Goal: Check status: Check status

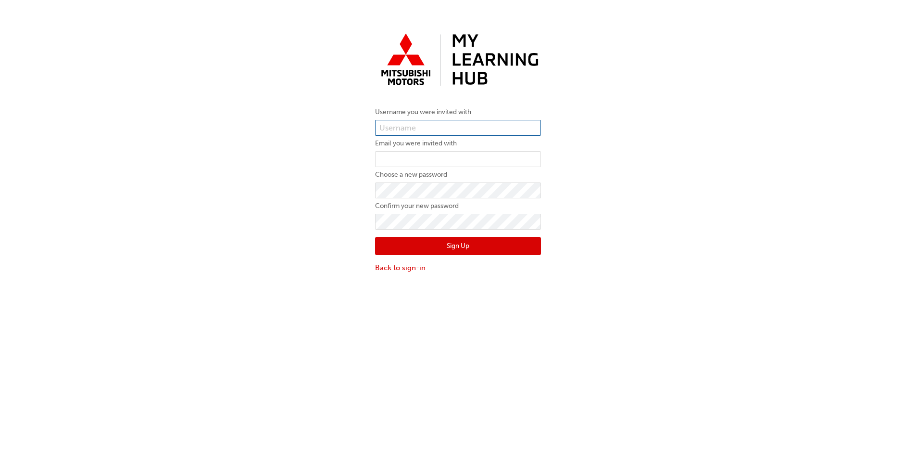
click at [410, 126] on input "text" at bounding box center [458, 128] width 166 height 16
click at [438, 158] on input "email" at bounding box center [458, 159] width 166 height 16
drag, startPoint x: 494, startPoint y: 127, endPoint x: 343, endPoint y: 136, distance: 151.3
click at [343, 136] on div "Username you were invited with [PERSON_NAME][EMAIL_ADDRESS][DOMAIN_NAME] Email …" at bounding box center [458, 151] width 916 height 258
paste input "0005988054"
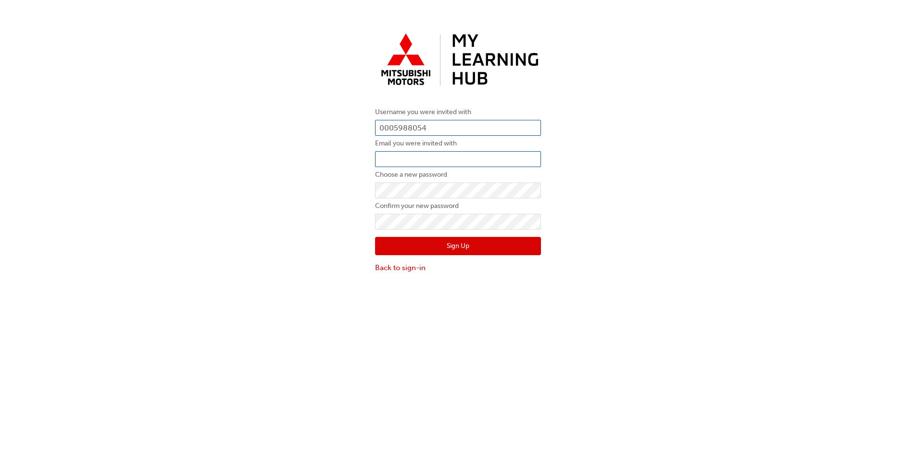
type input "0005988054"
click at [450, 153] on input "email" at bounding box center [458, 159] width 166 height 16
type input "[PERSON_NAME][EMAIL_ADDRESS][DOMAIN_NAME]"
click at [456, 242] on button "Sign Up" at bounding box center [458, 246] width 166 height 18
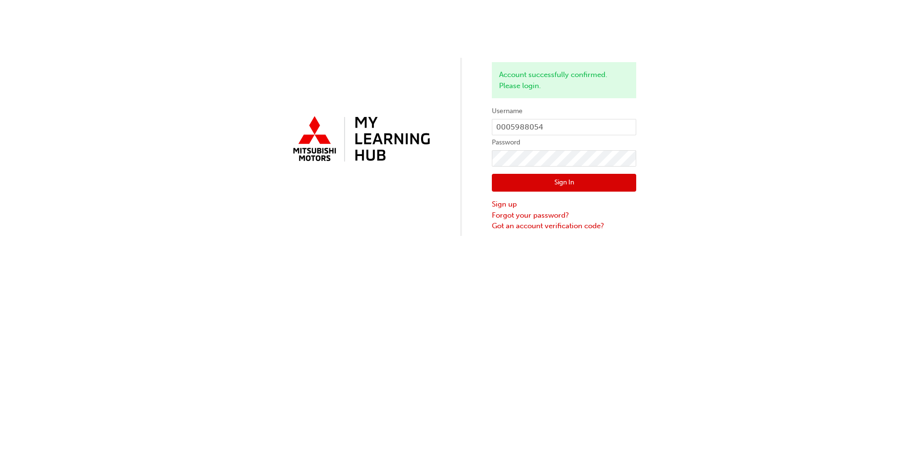
click at [551, 191] on button "Sign In" at bounding box center [564, 183] width 144 height 18
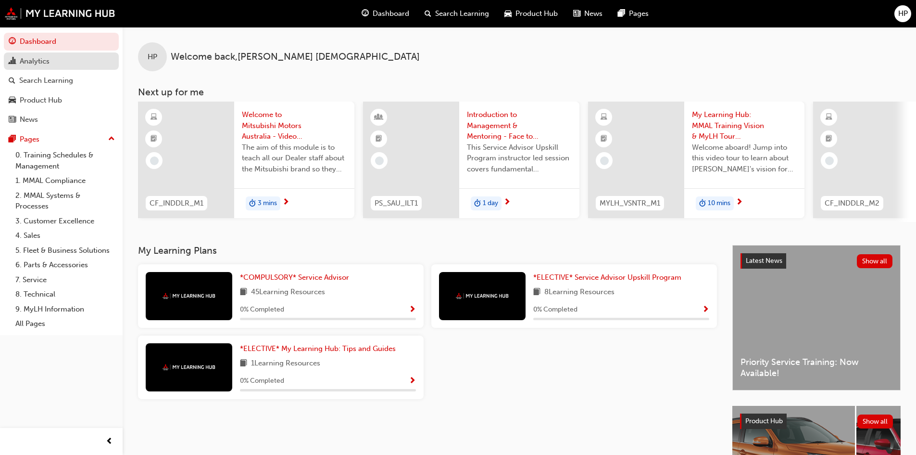
click at [63, 60] on div "Analytics" at bounding box center [61, 61] width 105 height 12
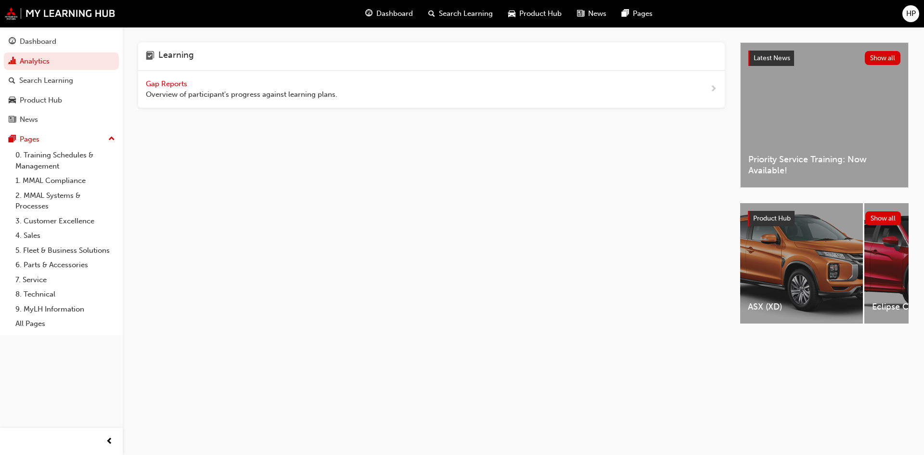
click at [167, 83] on span "Gap Reports" at bounding box center [167, 83] width 43 height 9
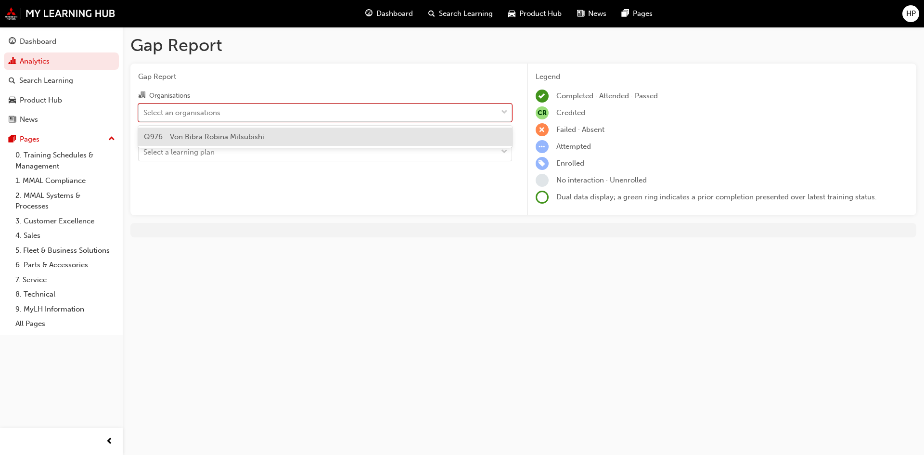
click at [341, 113] on div "Select an organisations" at bounding box center [318, 112] width 358 height 17
click at [144, 113] on input "Organisations option Q976 - Von Bibra Robina Mitsubishi focused, 1 of 1. 1 resu…" at bounding box center [143, 112] width 1 height 8
click at [337, 138] on div "Q976 - Von Bibra Robina Mitsubishi" at bounding box center [325, 136] width 374 height 19
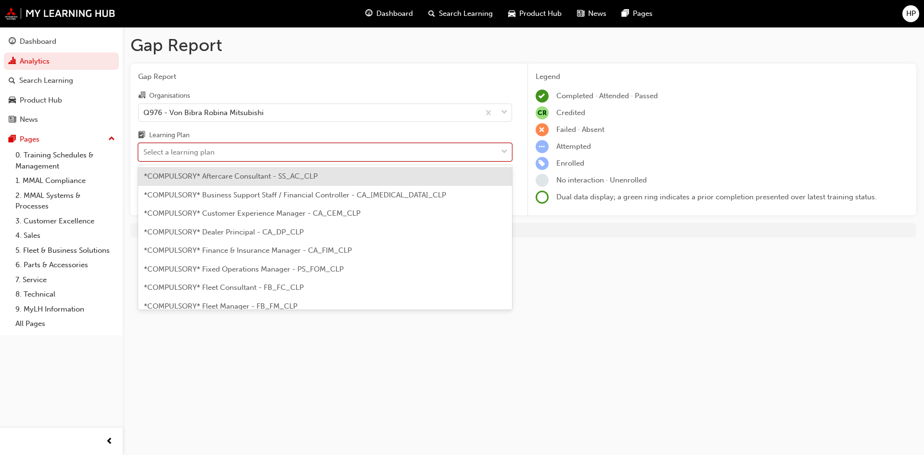
click at [330, 146] on div "Select a learning plan" at bounding box center [318, 152] width 358 height 17
click at [144, 148] on input "Learning Plan option *COMPULSORY* Aftercare Consultant - SS_AC_CLP focused, 1 o…" at bounding box center [143, 152] width 1 height 8
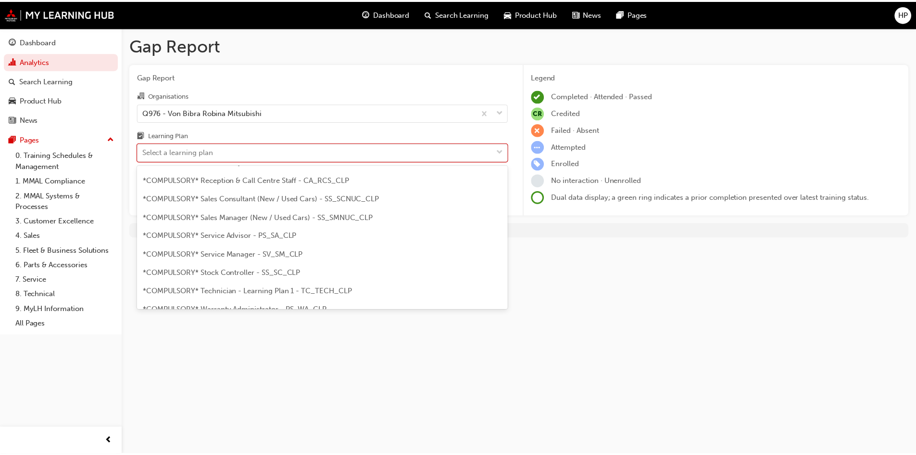
scroll to position [289, 0]
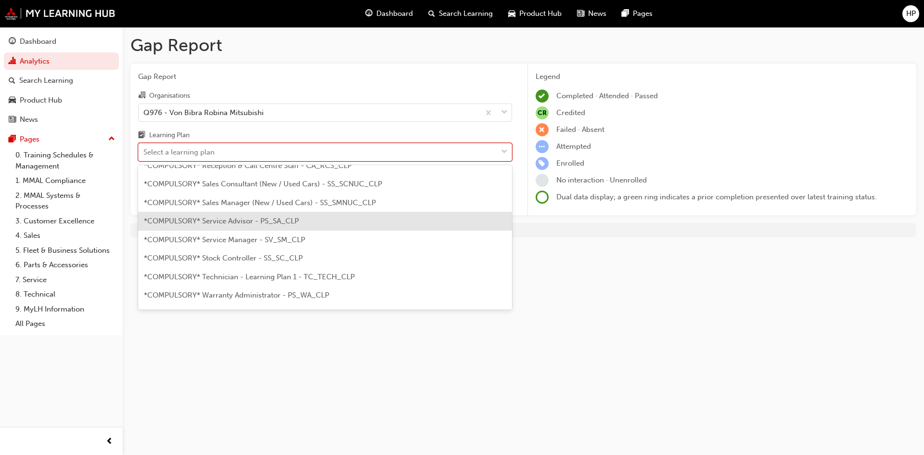
click at [343, 220] on div "*COMPULSORY* Service Advisor - PS_SA_CLP" at bounding box center [325, 221] width 374 height 19
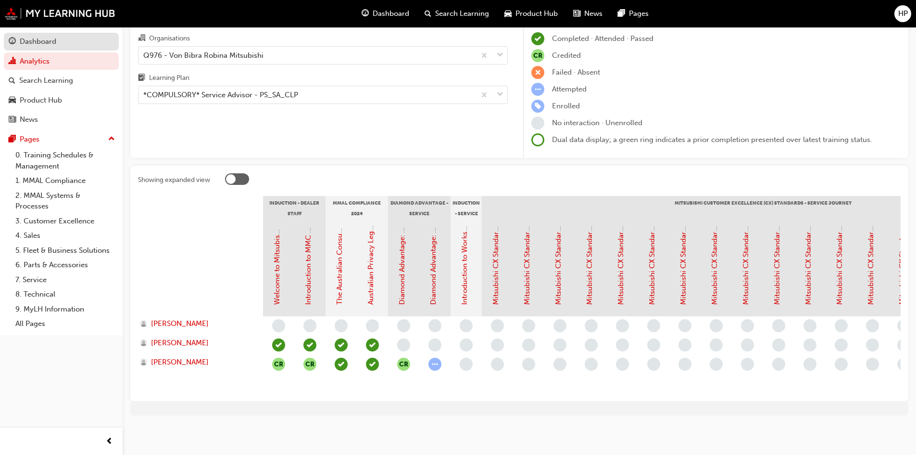
click at [62, 41] on div "Dashboard" at bounding box center [61, 42] width 105 height 12
